Goal: Task Accomplishment & Management: Manage account settings

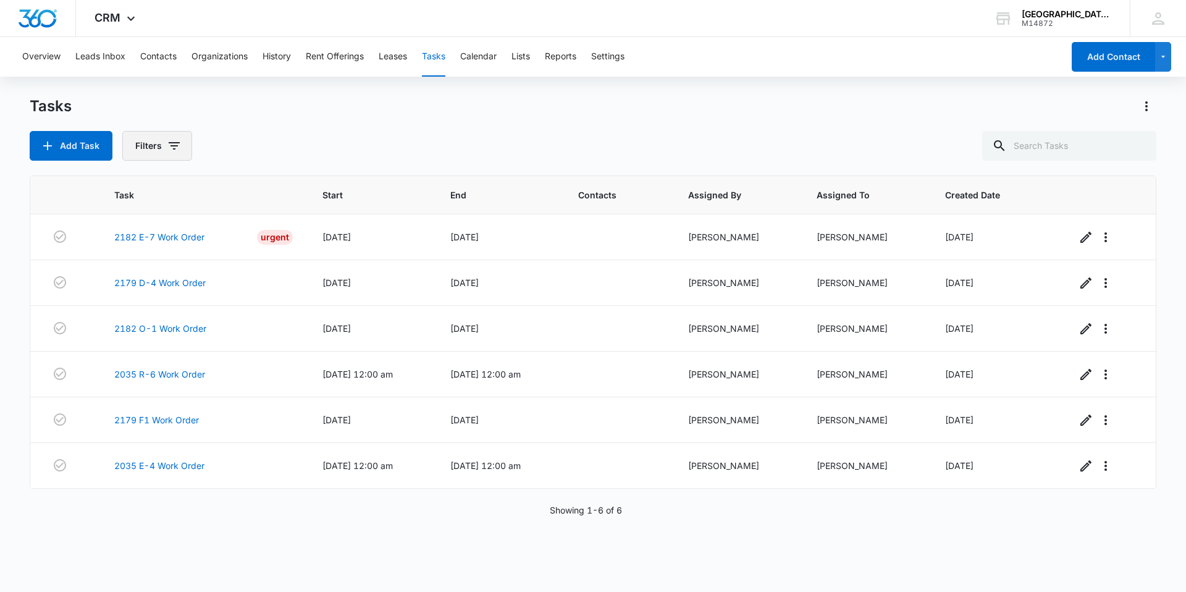
click at [170, 141] on icon "button" at bounding box center [174, 145] width 15 height 15
click at [185, 289] on label "Complete" at bounding box center [208, 293] width 142 height 13
click at [138, 293] on input "Complete" at bounding box center [137, 293] width 1 height 1
radio input "false"
radio input "true"
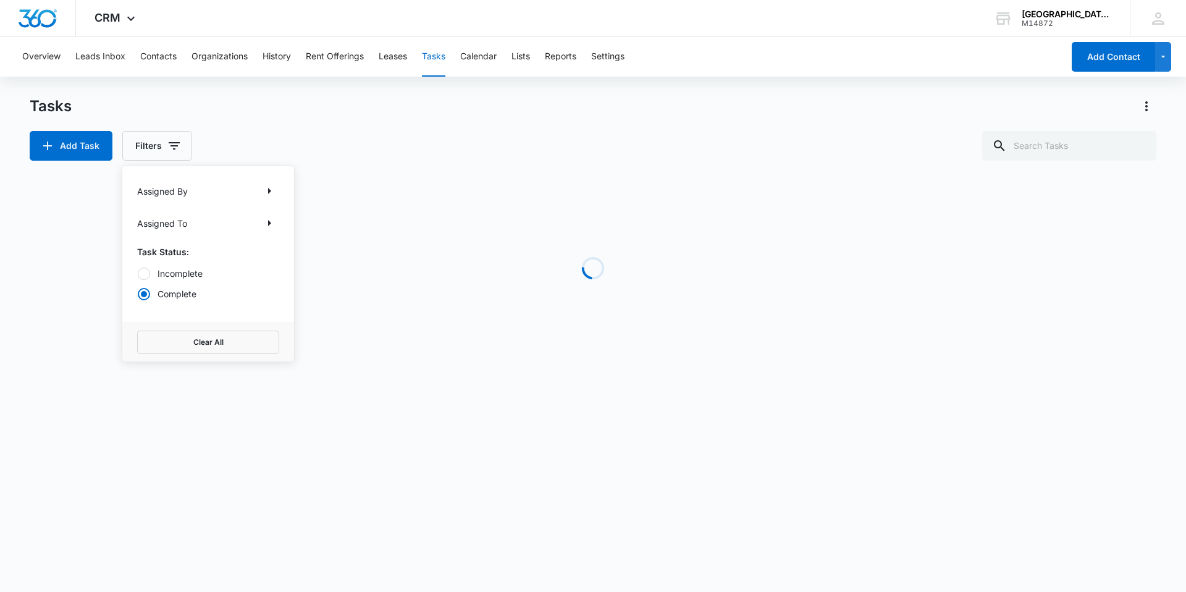
click at [361, 112] on div "Tasks" at bounding box center [593, 106] width 1127 height 20
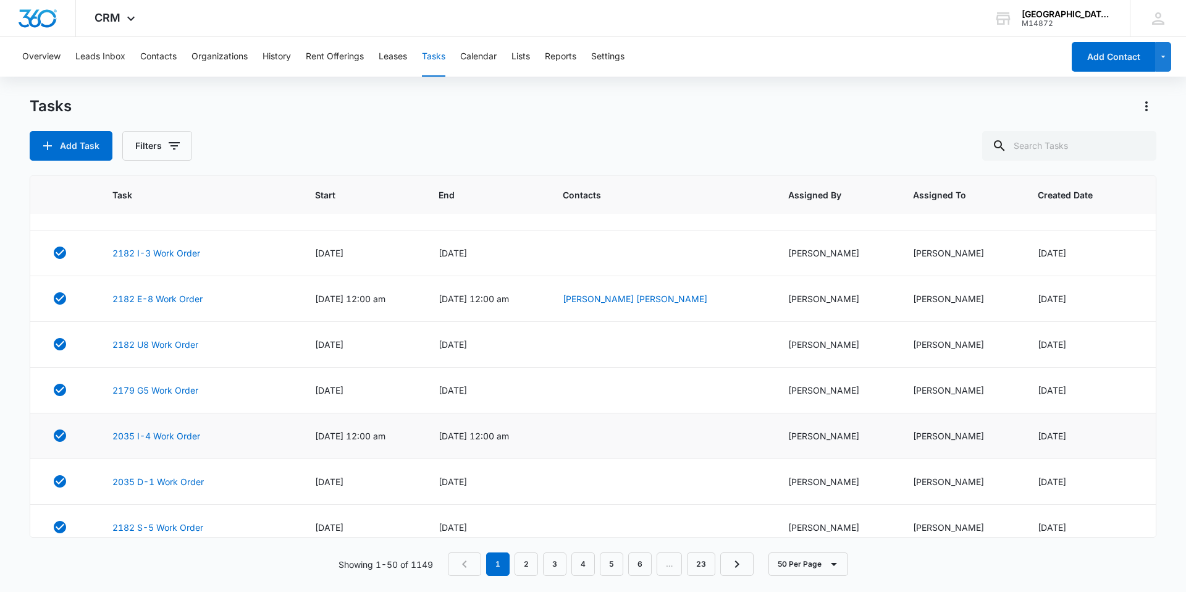
scroll to position [803, 0]
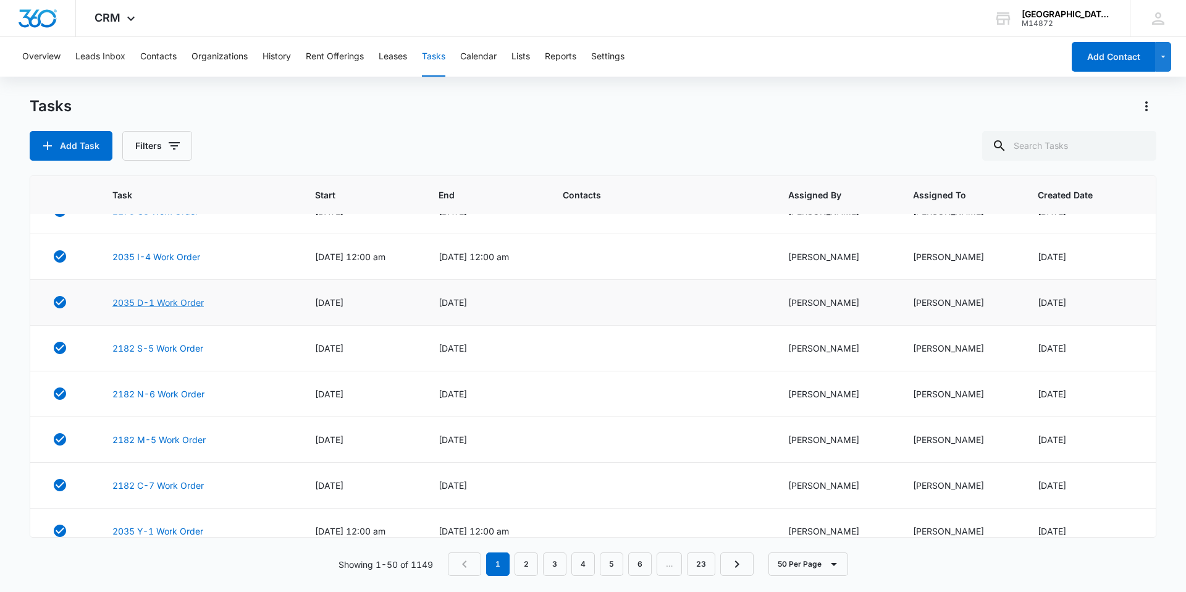
click at [154, 305] on link "2035 D-1 Work Order" at bounding box center [157, 302] width 91 height 13
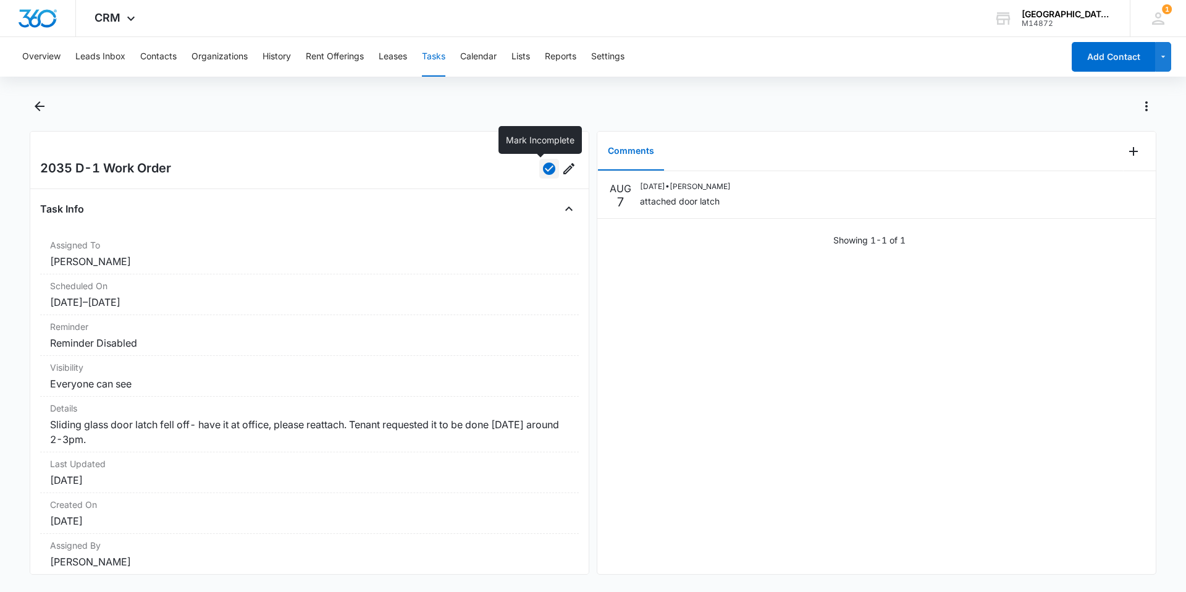
click at [543, 174] on icon "button" at bounding box center [549, 168] width 12 height 12
click at [436, 56] on button "Tasks" at bounding box center [433, 57] width 23 height 40
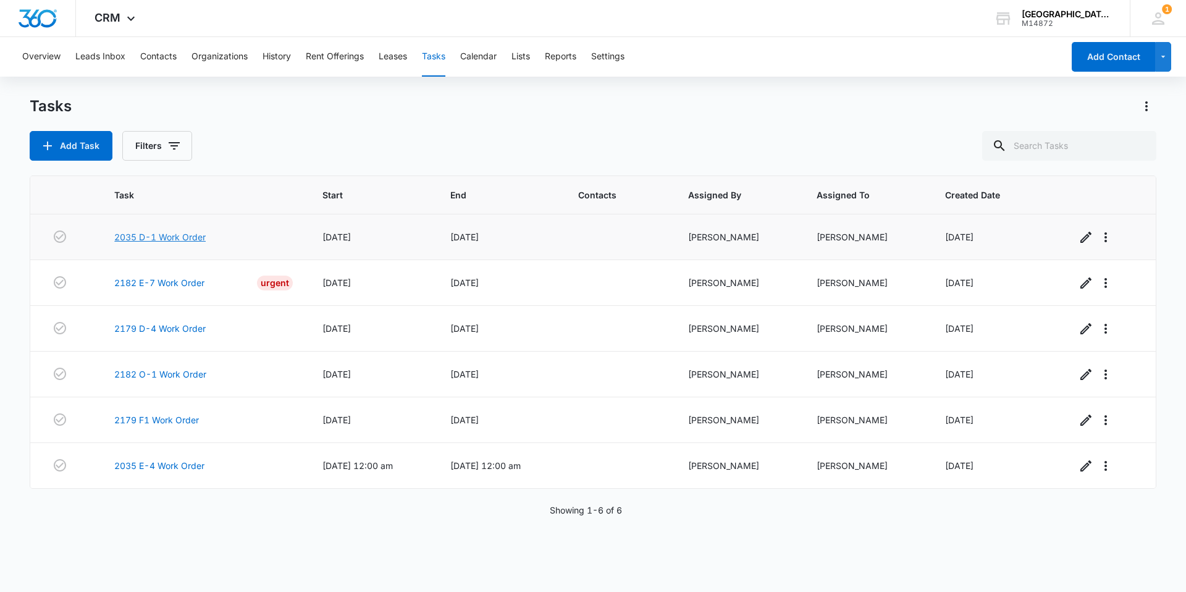
click at [159, 235] on link "2035 D-1 Work Order" at bounding box center [159, 236] width 91 height 13
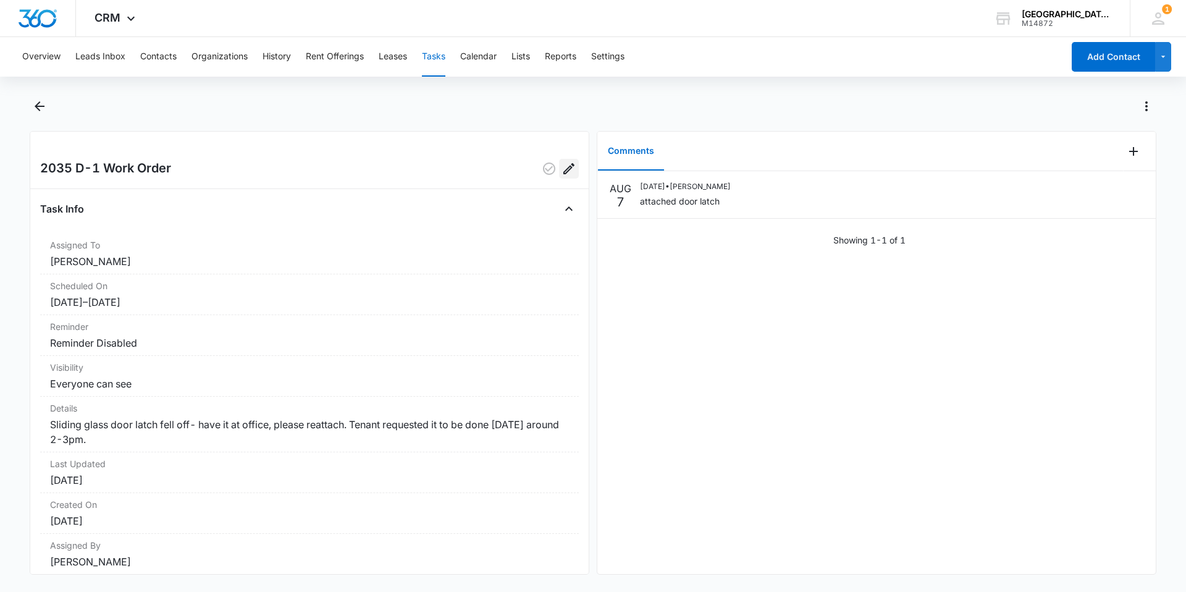
click at [566, 164] on icon "Edit" at bounding box center [569, 168] width 15 height 15
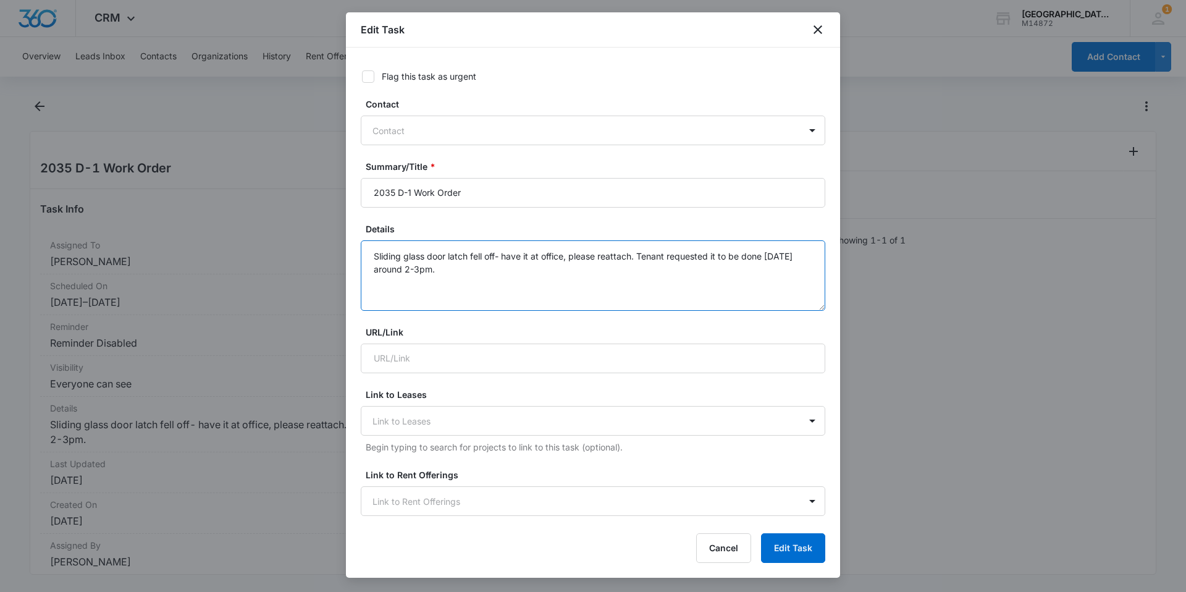
drag, startPoint x: 490, startPoint y: 264, endPoint x: 638, endPoint y: 260, distance: 148.3
click at [638, 260] on textarea "Sliding glass door latch fell off- have it at office, please reattach. Tenant r…" at bounding box center [593, 275] width 465 height 70
click at [710, 542] on button "Cancel" at bounding box center [723, 548] width 55 height 30
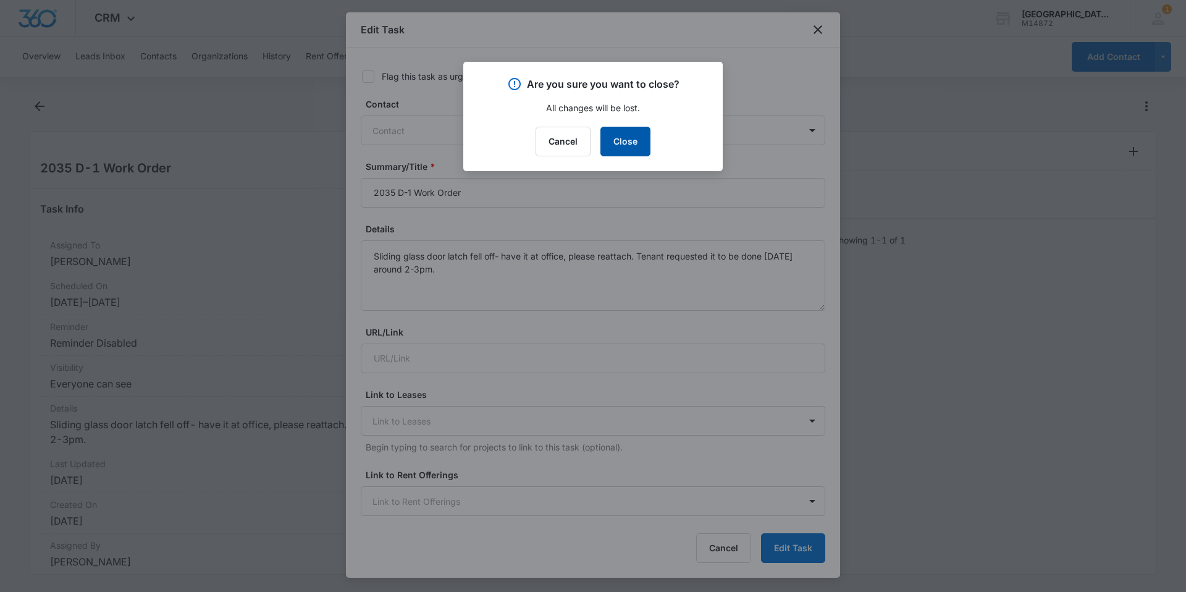
drag, startPoint x: 631, startPoint y: 135, endPoint x: 588, endPoint y: 142, distance: 43.9
click at [631, 135] on button "Close" at bounding box center [625, 142] width 50 height 30
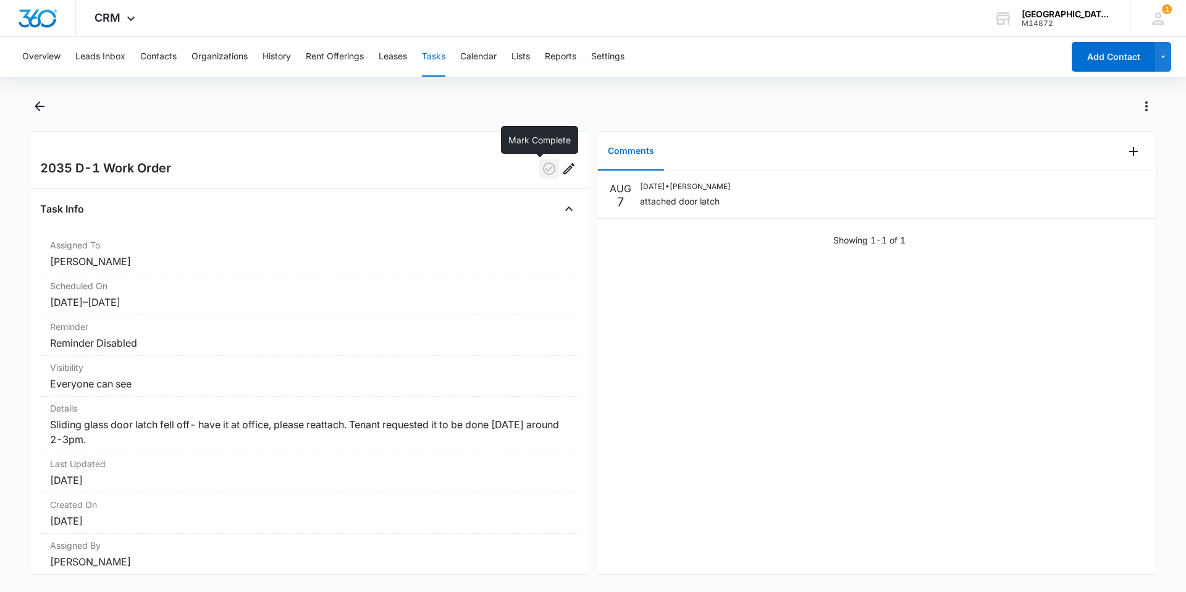
click at [543, 164] on icon "button" at bounding box center [549, 168] width 12 height 12
click at [41, 101] on icon "Back" at bounding box center [39, 106] width 15 height 15
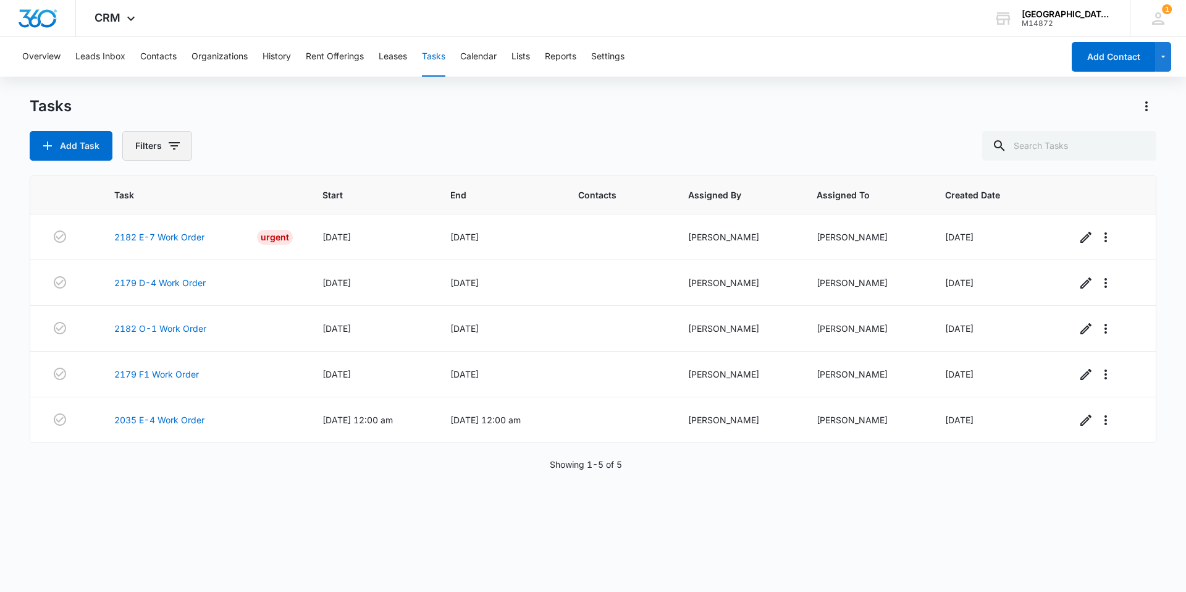
click at [185, 144] on button "Filters" at bounding box center [157, 146] width 70 height 30
click at [174, 293] on label "Complete" at bounding box center [208, 293] width 142 height 13
click at [138, 293] on input "Complete" at bounding box center [137, 293] width 1 height 1
radio input "false"
radio input "true"
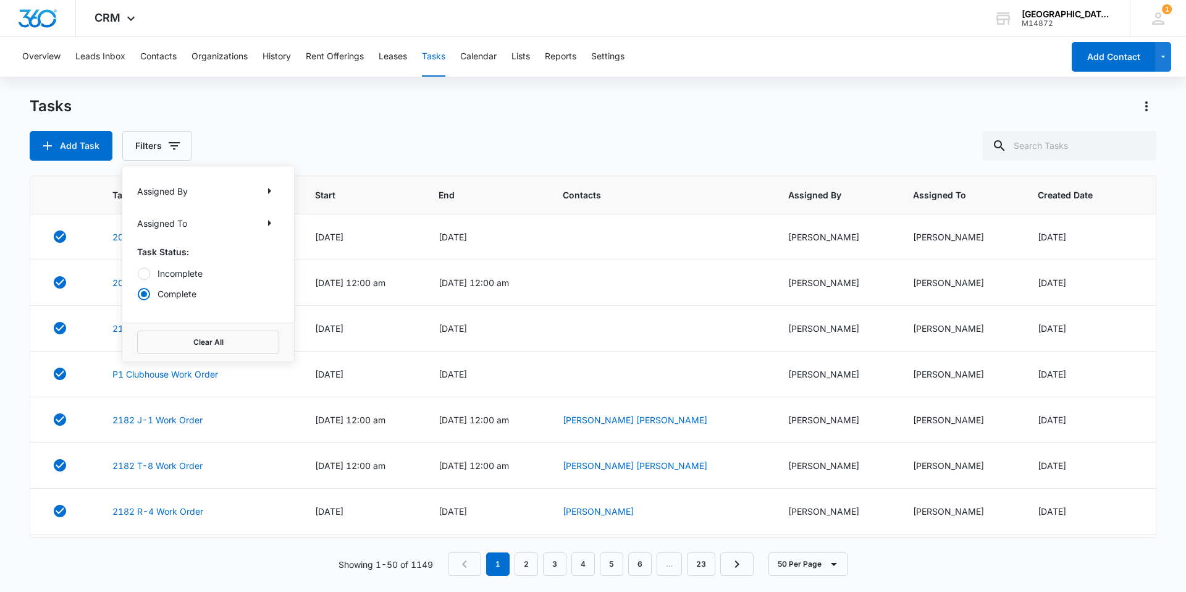
click at [429, 142] on div "Add Task Filters Assigned By Assigned To Task Status: Incomplete Complete Clear…" at bounding box center [593, 146] width 1127 height 30
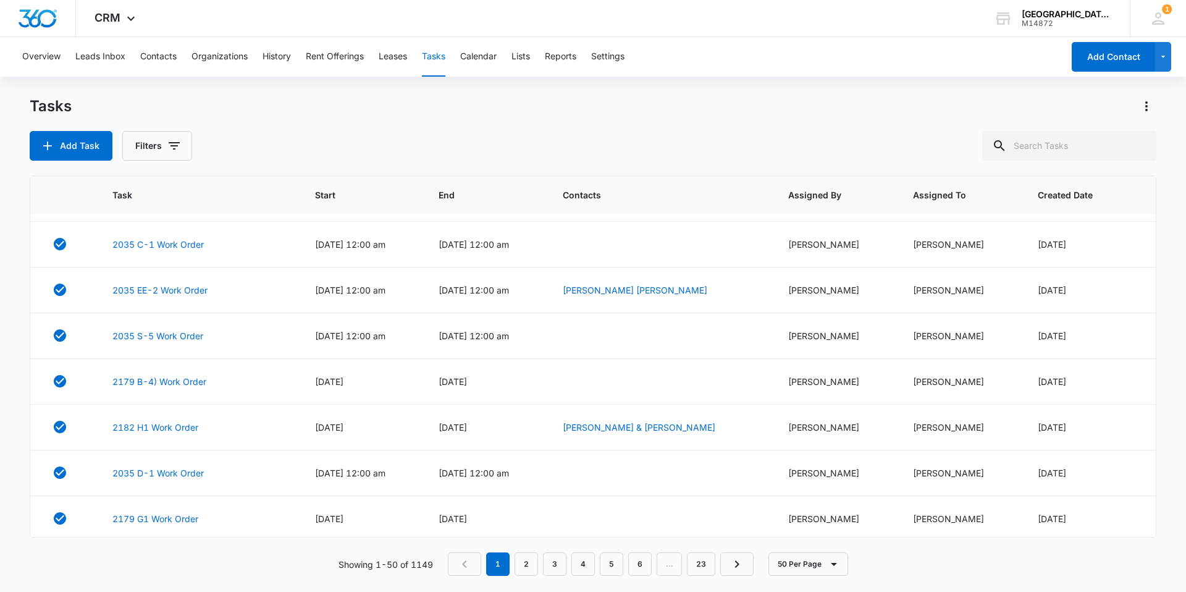
scroll to position [1791, 0]
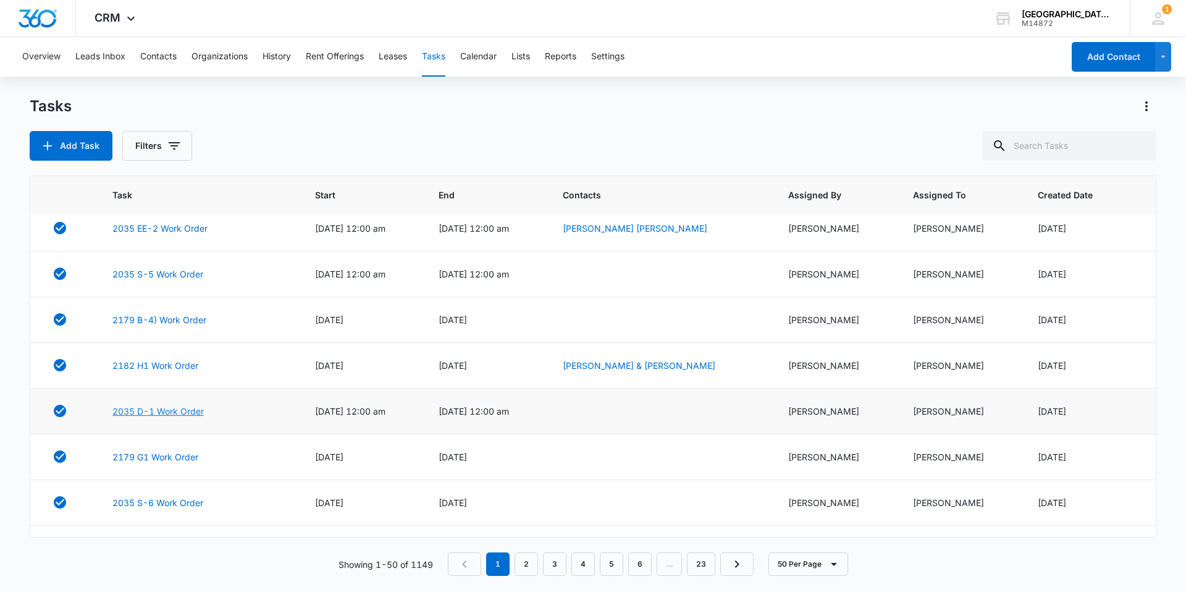
click at [171, 411] on link "2035 D-1 Work Order" at bounding box center [157, 411] width 91 height 13
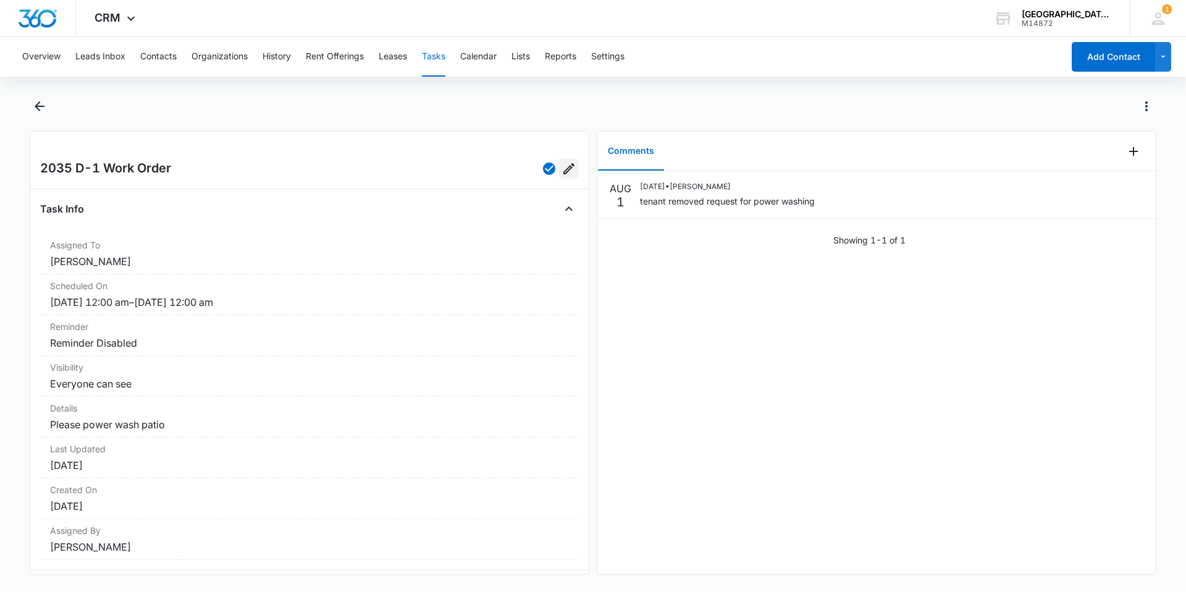
click at [566, 166] on icon "Edit" at bounding box center [569, 168] width 15 height 15
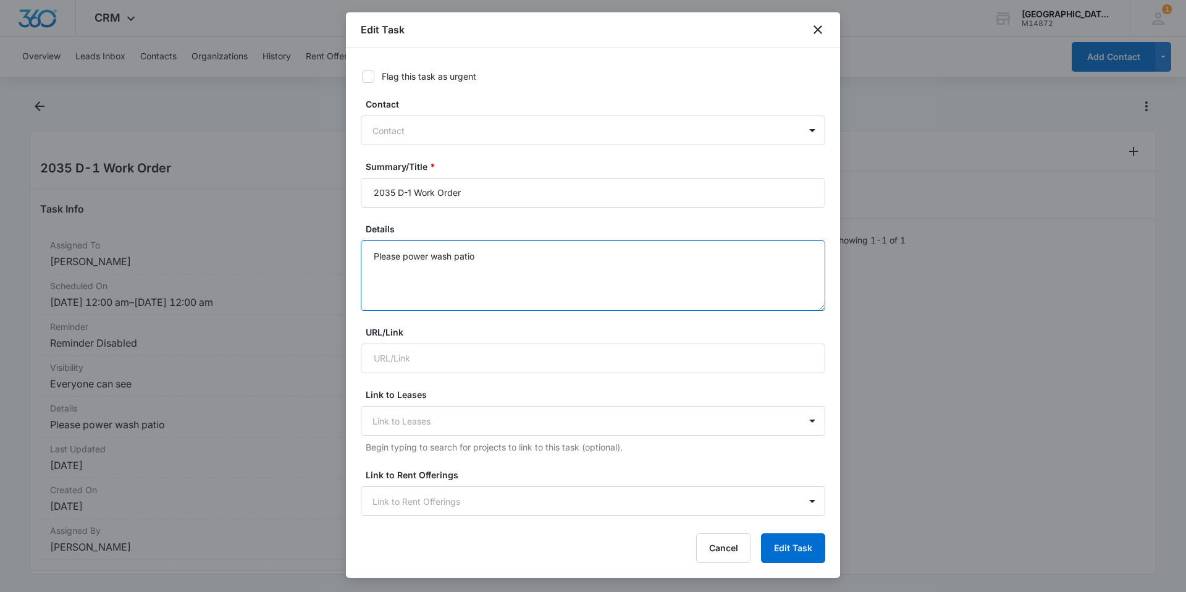
click at [577, 262] on textarea "Please power wash patio" at bounding box center [593, 275] width 465 height 70
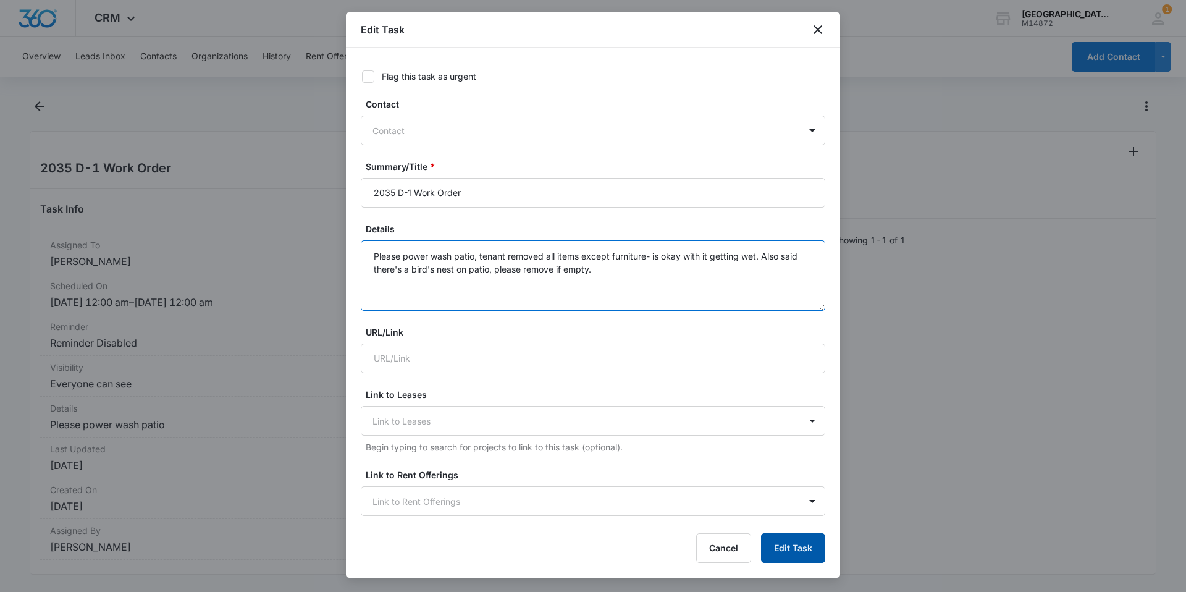
type textarea "Please power wash patio, tenant removed all items except furniture- is okay wit…"
click at [815, 555] on button "Edit Task" at bounding box center [793, 548] width 64 height 30
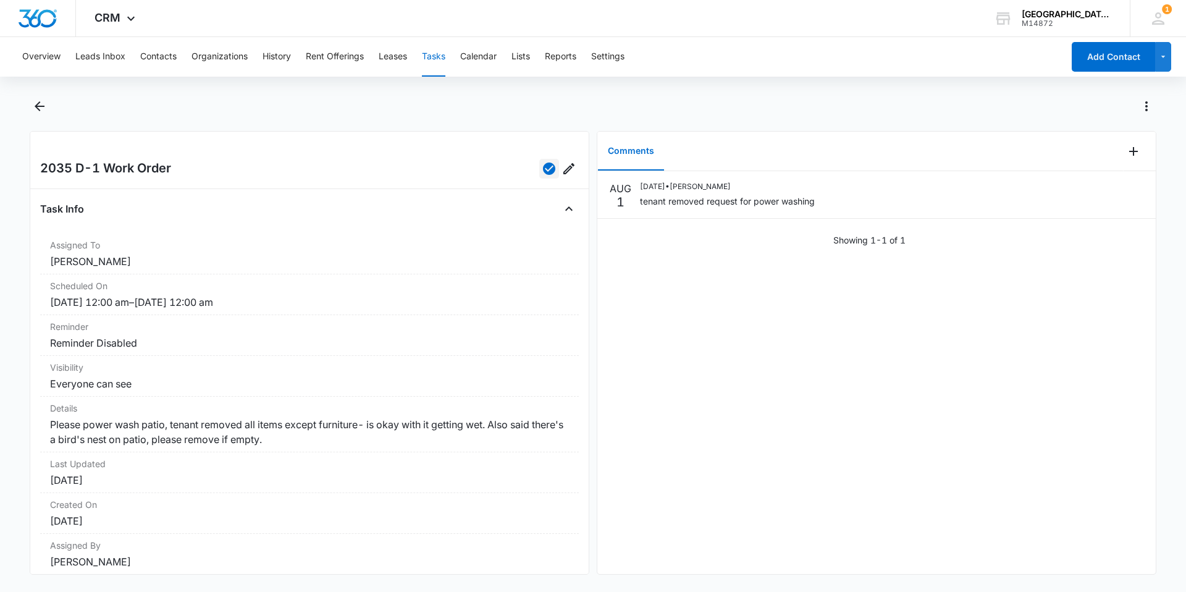
click at [536, 159] on div "2035 D-1 Work Order Task Info Assigned To [PERSON_NAME] Scheduled On [DATE] 12:…" at bounding box center [310, 353] width 560 height 444
click at [543, 172] on icon "button" at bounding box center [549, 168] width 12 height 12
click at [418, 59] on div "Overview Leads Inbox Contacts Organizations History Rent Offerings Leases Tasks…" at bounding box center [539, 57] width 1048 height 40
click at [437, 54] on button "Tasks" at bounding box center [433, 57] width 23 height 40
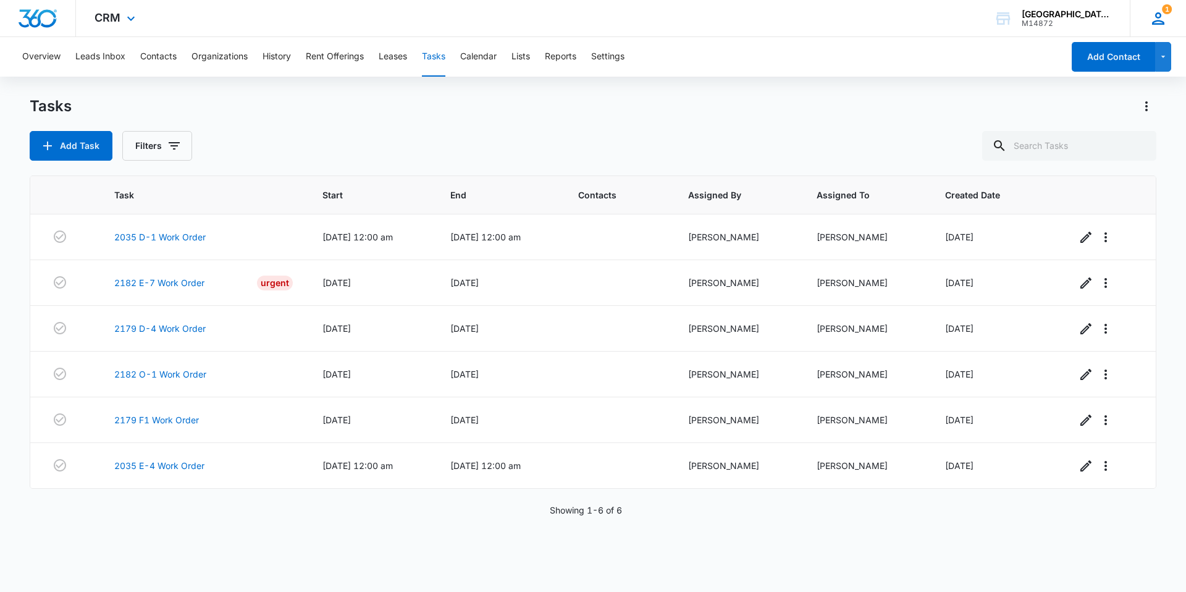
click at [1166, 11] on span "1" at bounding box center [1167, 9] width 10 height 10
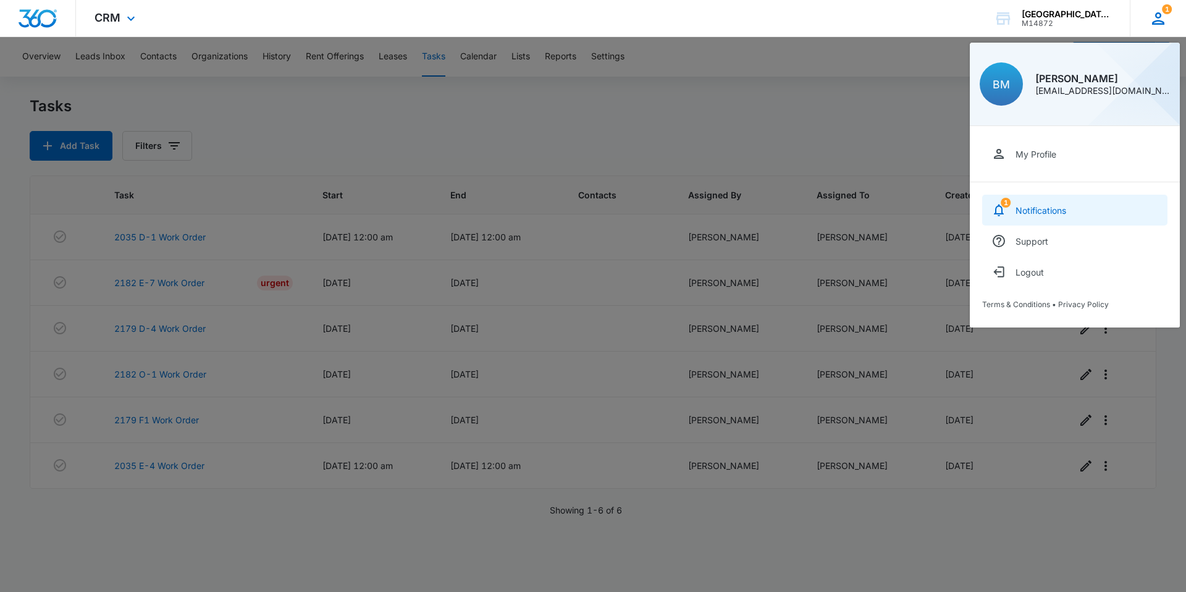
click at [1041, 201] on link "1 Notifications" at bounding box center [1074, 210] width 185 height 31
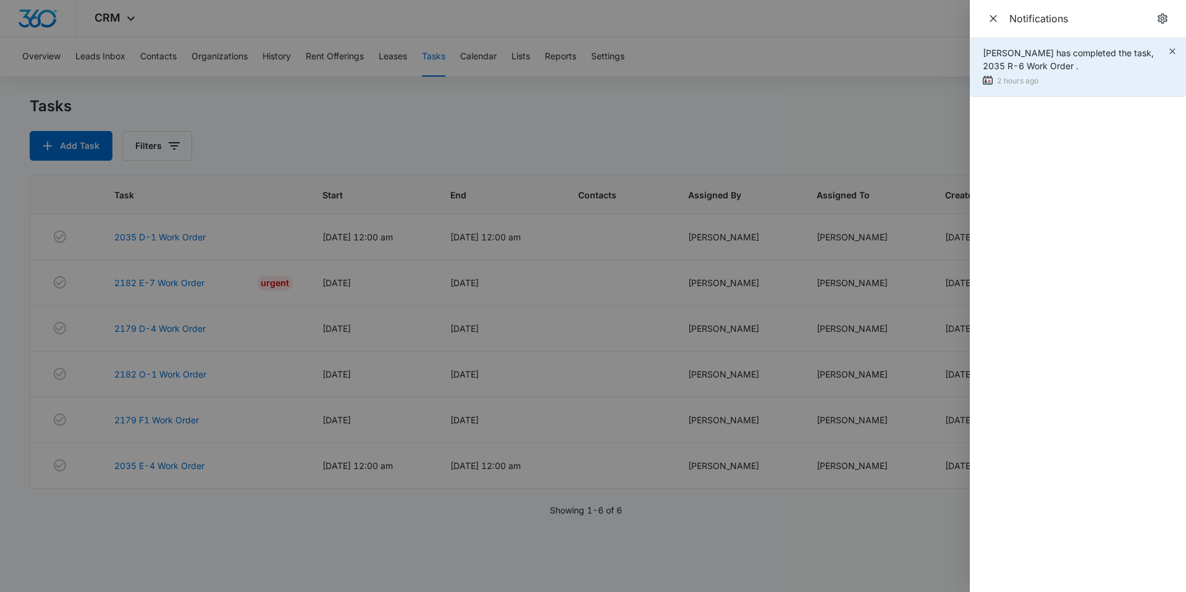
click at [1172, 46] on div "[PERSON_NAME] has completed the task, 2035 R-6 Work Order . 2 hours ago" at bounding box center [1078, 67] width 216 height 59
click at [1174, 53] on icon "button" at bounding box center [1172, 51] width 6 height 6
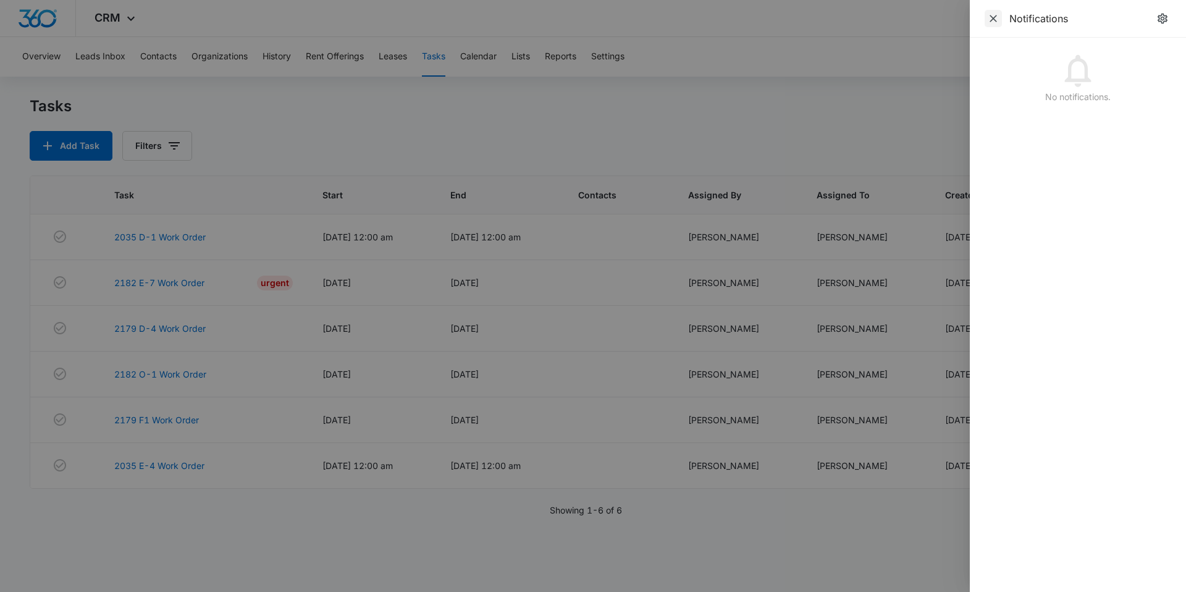
click at [991, 24] on icon "Close" at bounding box center [993, 18] width 12 height 12
